Goal: Transaction & Acquisition: Book appointment/travel/reservation

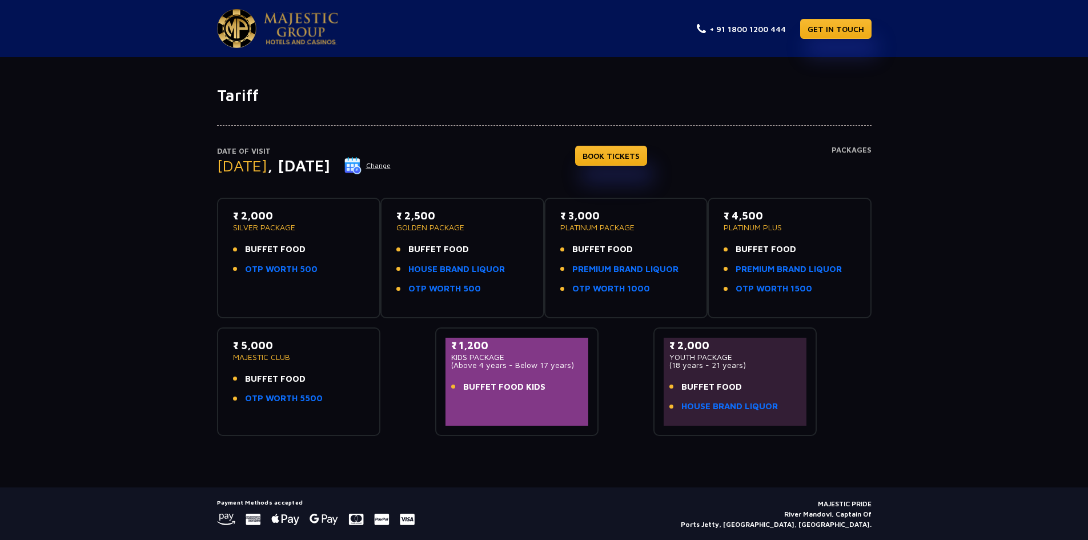
scroll to position [34, 0]
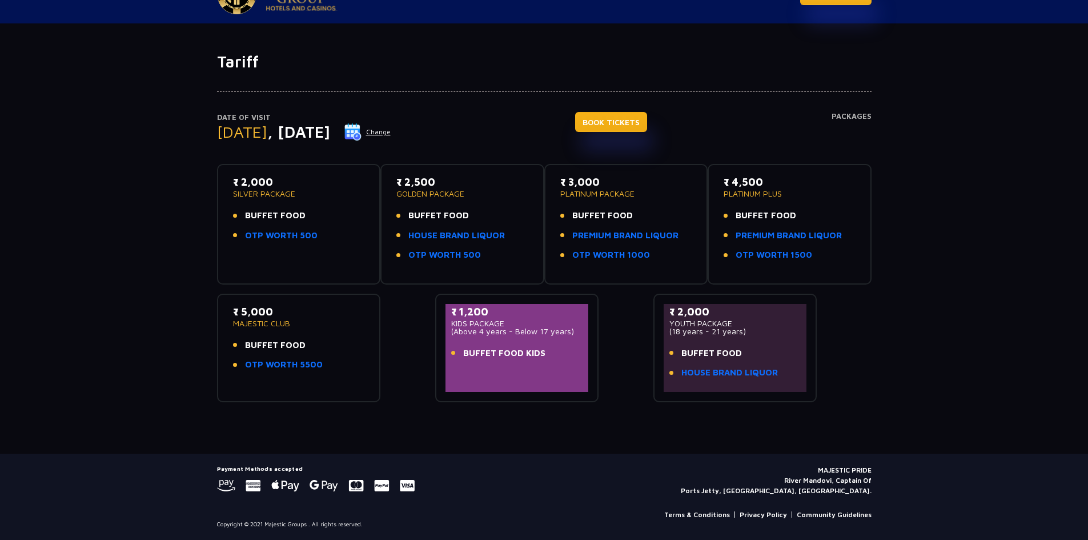
click at [647, 123] on link "BOOK TICKETS" at bounding box center [611, 122] width 72 height 20
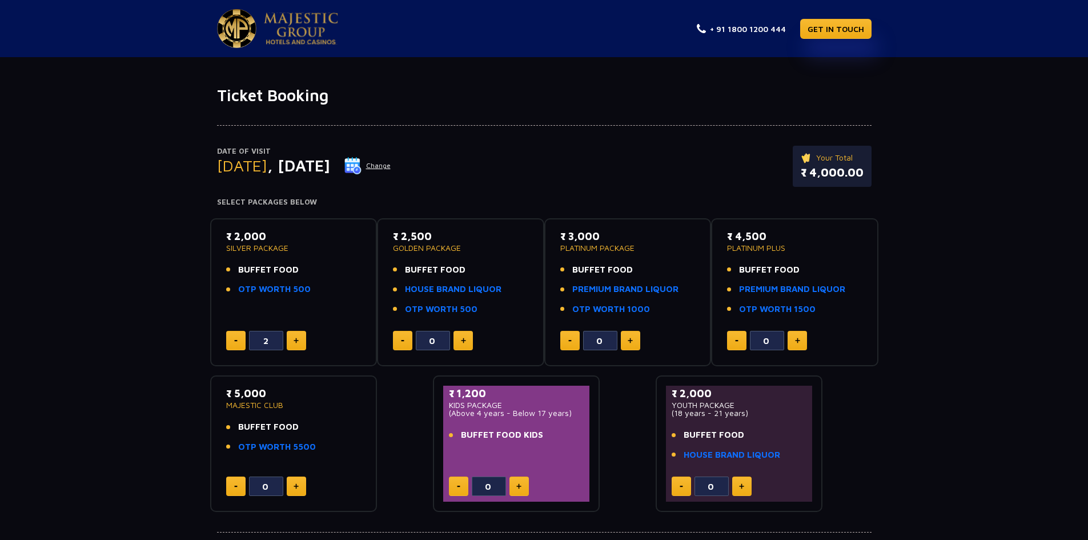
click at [361, 167] on img at bounding box center [352, 165] width 17 height 17
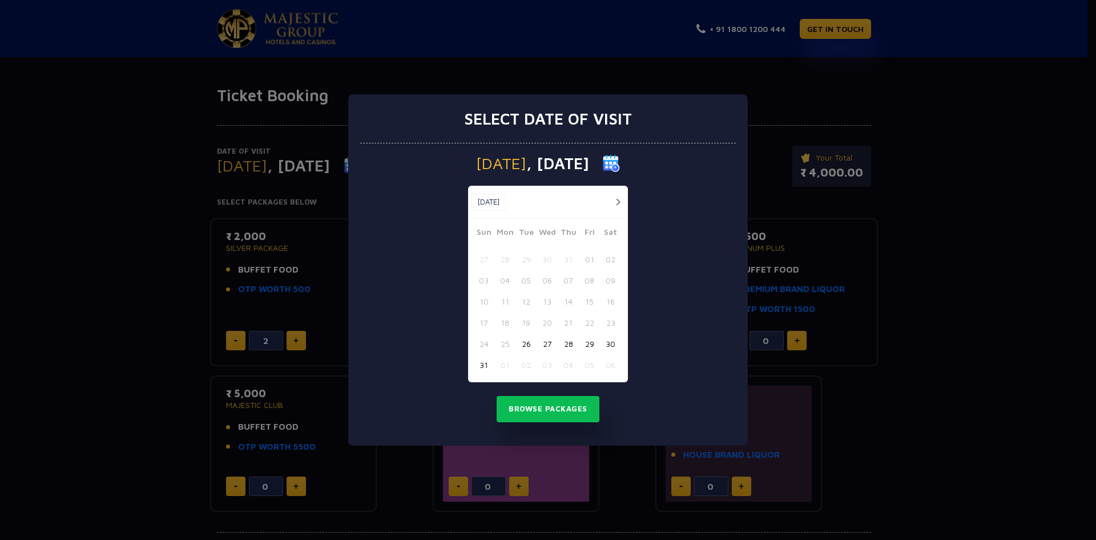
click at [618, 201] on button "button" at bounding box center [618, 202] width 14 height 14
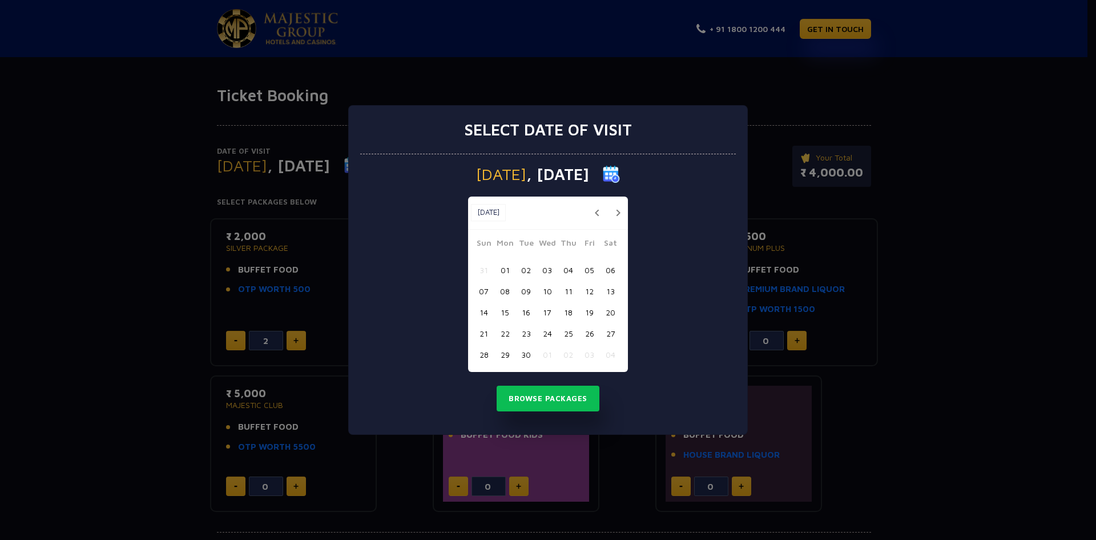
click at [482, 313] on button "14" at bounding box center [483, 311] width 21 height 21
click at [550, 399] on button "Browse Packages" at bounding box center [548, 398] width 103 height 26
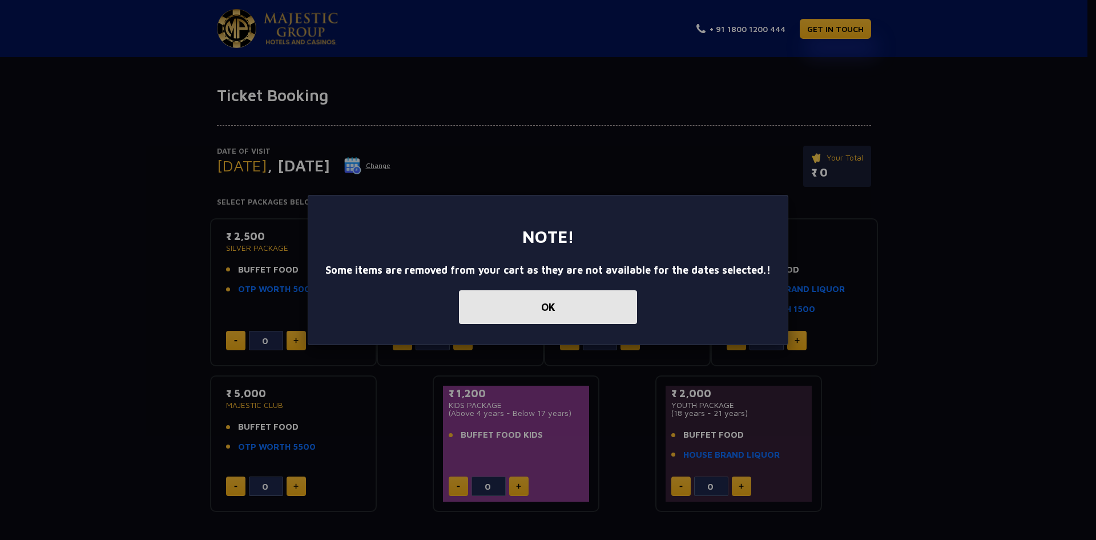
click at [565, 309] on button "OK" at bounding box center [548, 307] width 178 height 34
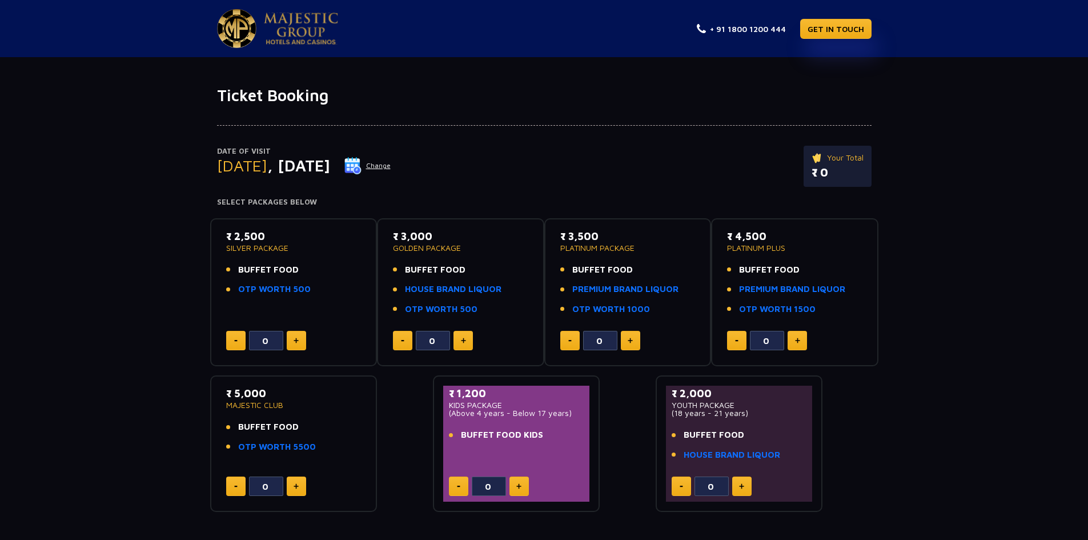
click at [391, 164] on button "Change" at bounding box center [367, 165] width 47 height 18
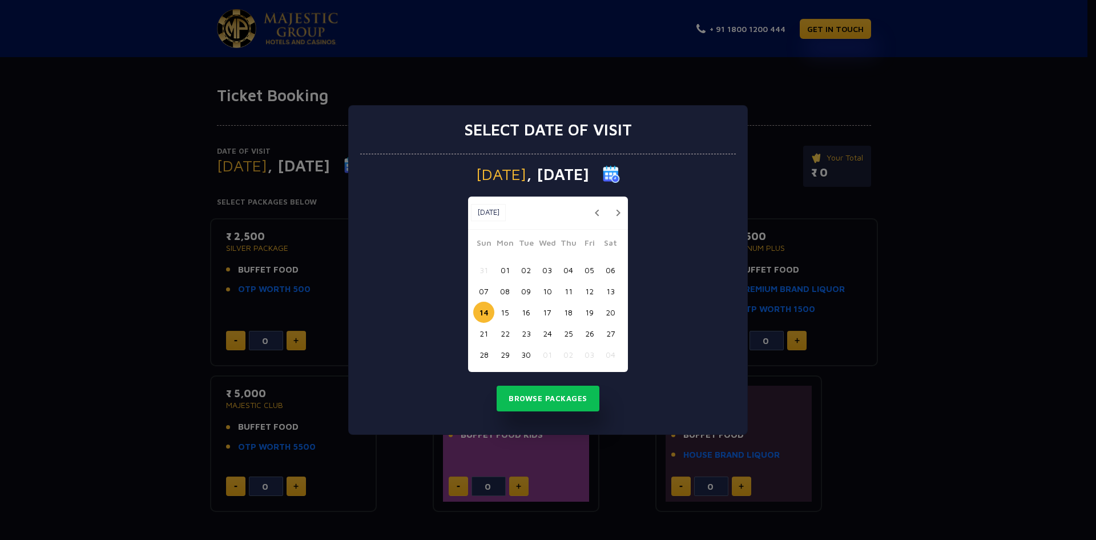
click at [616, 209] on button "button" at bounding box center [618, 213] width 14 height 14
click at [551, 311] on button "15" at bounding box center [547, 311] width 21 height 21
click at [544, 403] on button "Browse Packages" at bounding box center [548, 398] width 103 height 26
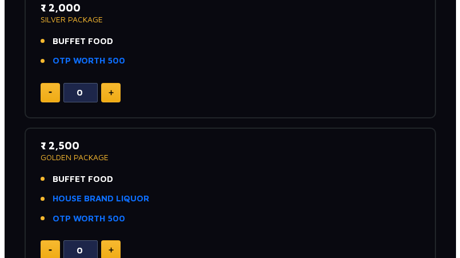
scroll to position [57, 0]
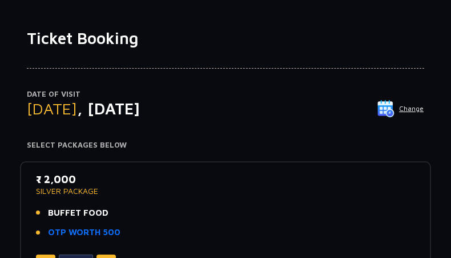
click at [397, 111] on button "Change" at bounding box center [400, 108] width 47 height 18
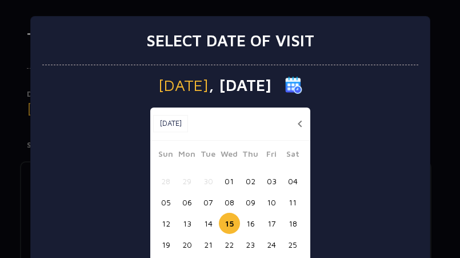
click at [205, 220] on button "14" at bounding box center [208, 222] width 21 height 21
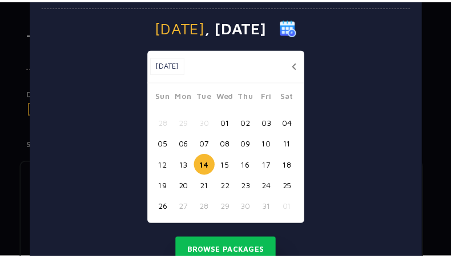
scroll to position [104, 0]
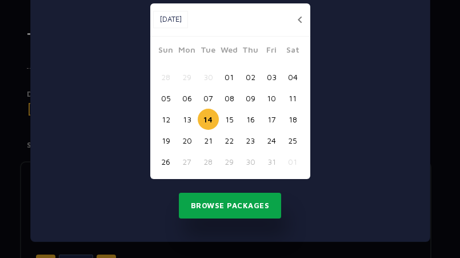
click at [250, 203] on button "Browse Packages" at bounding box center [230, 205] width 103 height 26
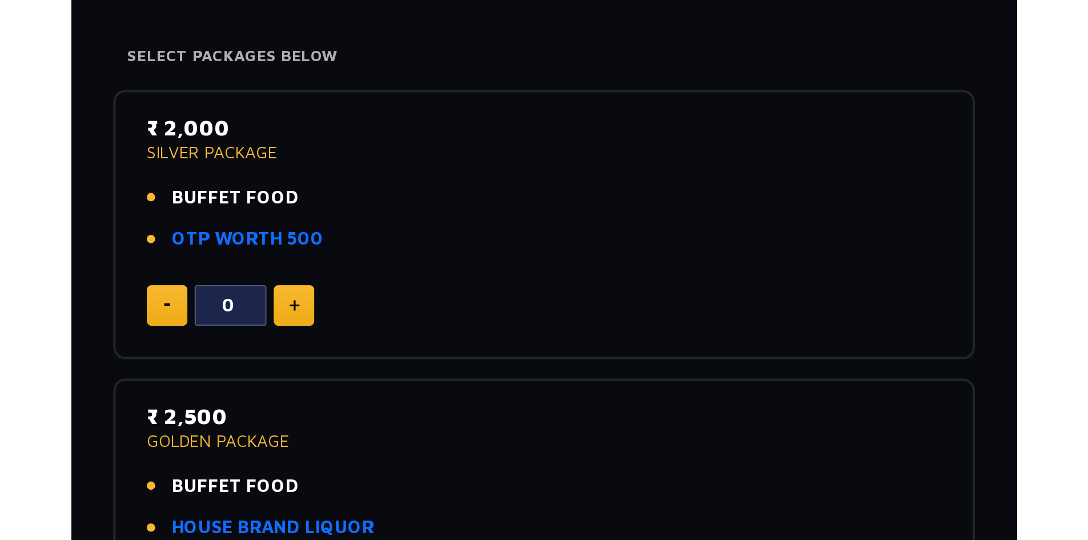
scroll to position [228, 0]
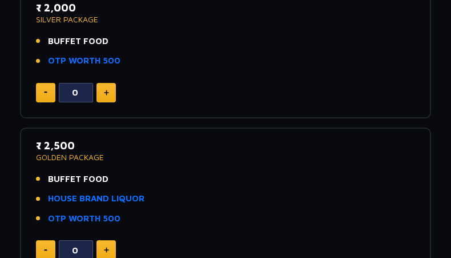
click at [103, 87] on button at bounding box center [105, 92] width 19 height 19
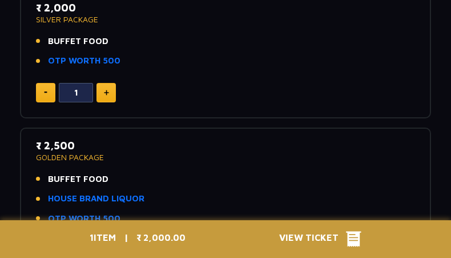
click at [103, 87] on button at bounding box center [105, 92] width 19 height 19
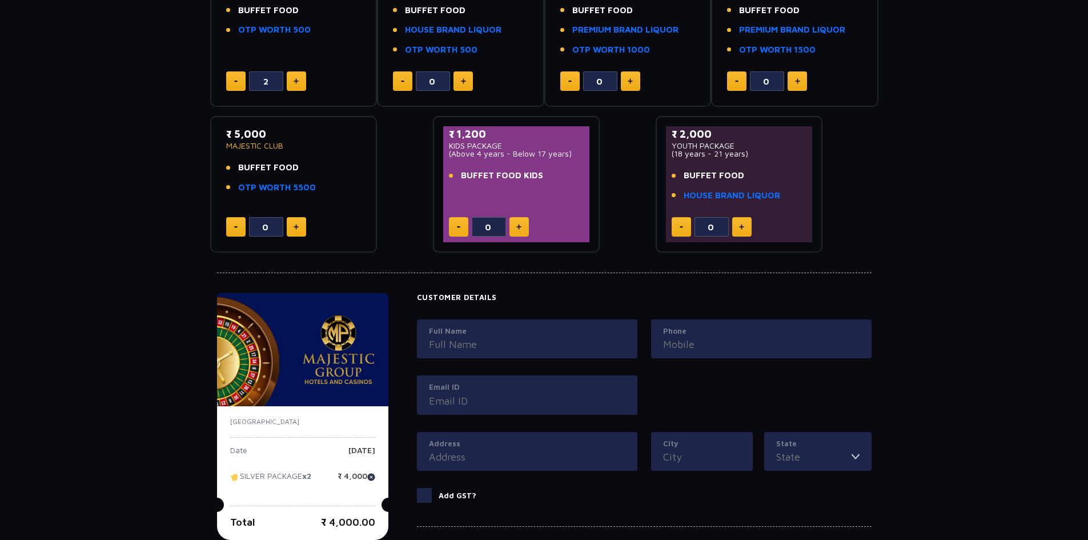
scroll to position [114, 0]
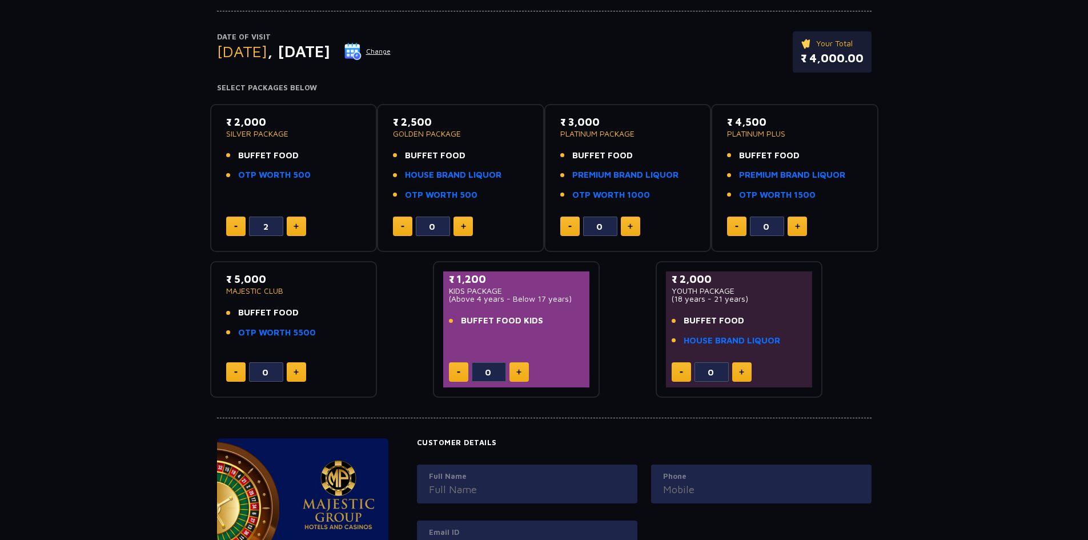
click at [239, 228] on button at bounding box center [235, 225] width 19 height 19
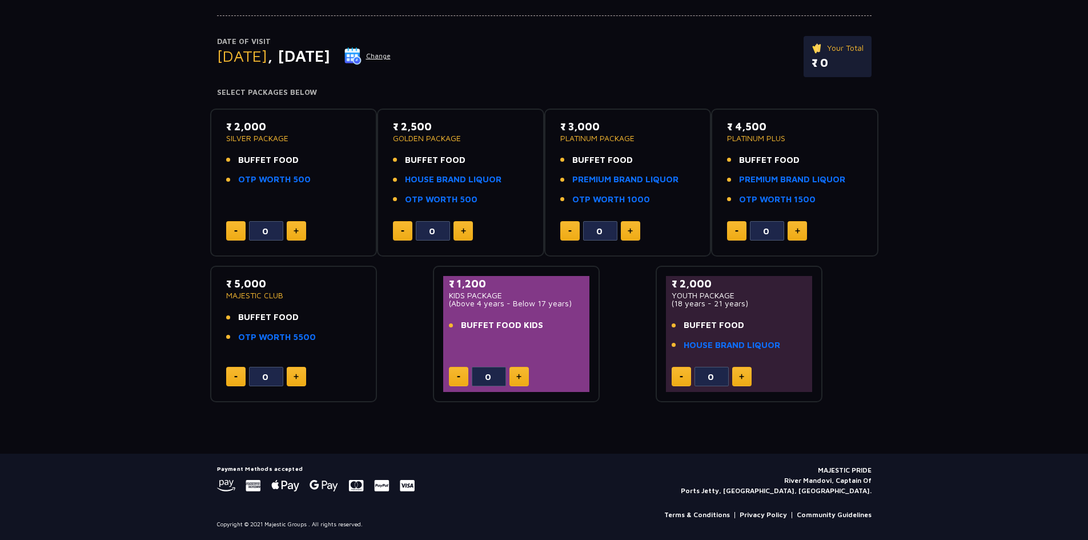
click at [301, 228] on button at bounding box center [296, 230] width 19 height 19
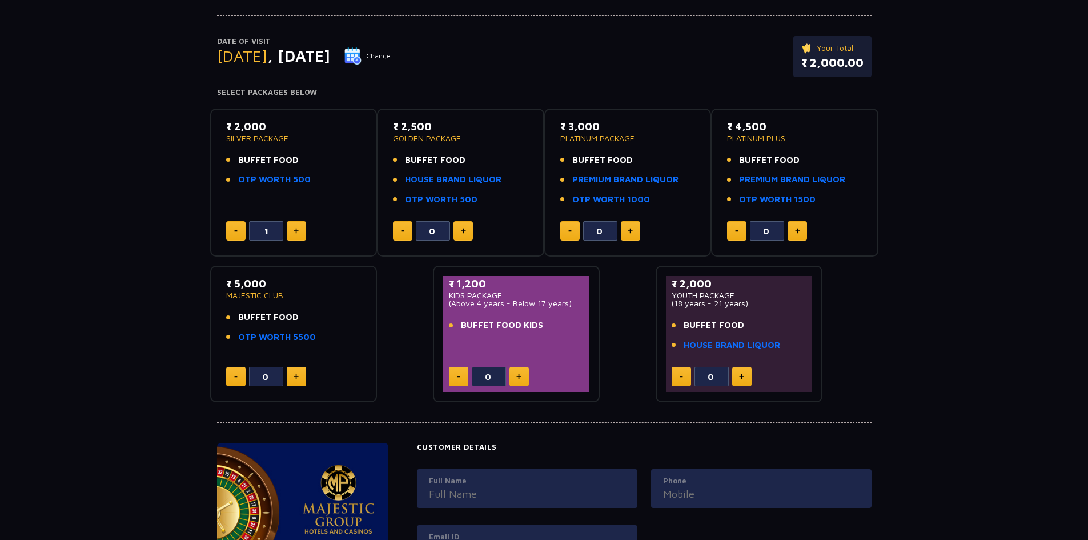
click at [301, 228] on button at bounding box center [296, 230] width 19 height 19
type input "2"
